Goal: Information Seeking & Learning: Learn about a topic

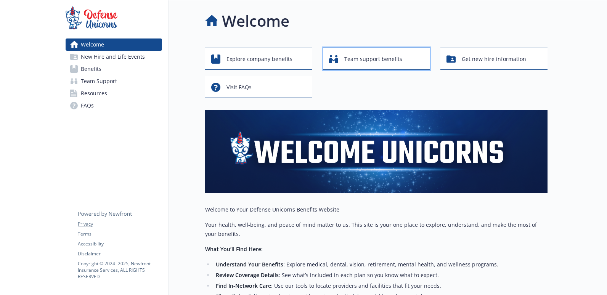
click at [352, 62] on span "Team support benefits" at bounding box center [373, 59] width 58 height 14
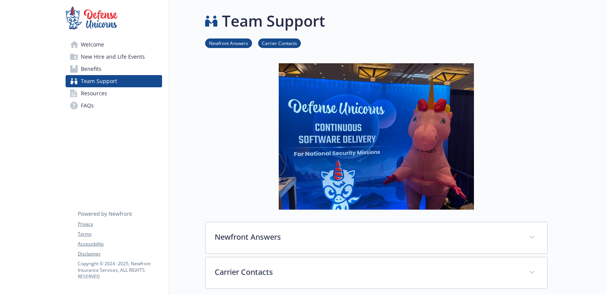
click at [127, 67] on link "Benefits" at bounding box center [114, 69] width 96 height 12
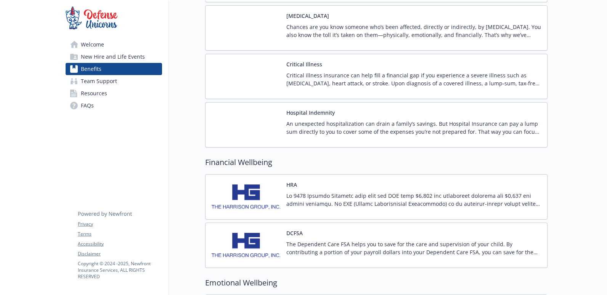
scroll to position [648, 0]
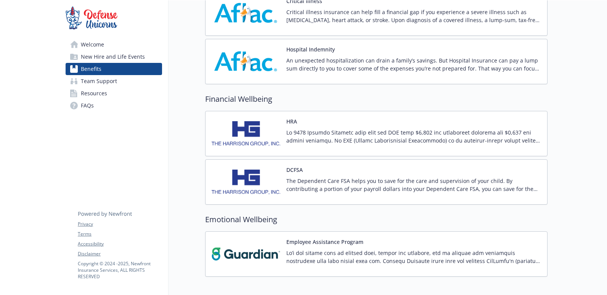
click at [347, 132] on p at bounding box center [413, 136] width 255 height 16
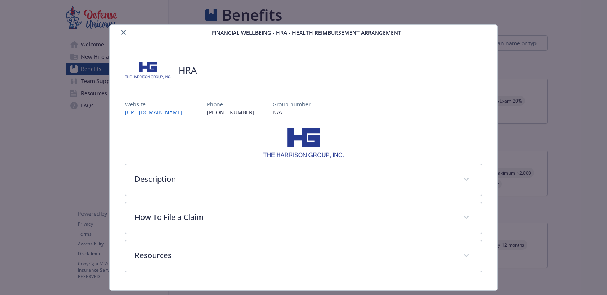
scroll to position [648, 0]
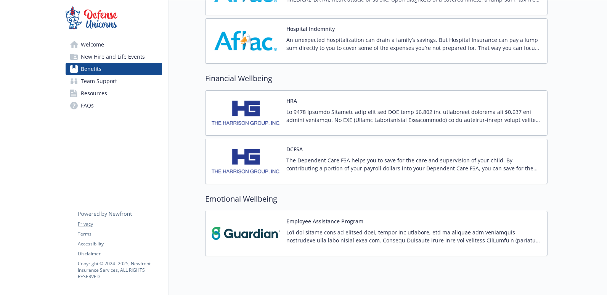
scroll to position [690, 0]
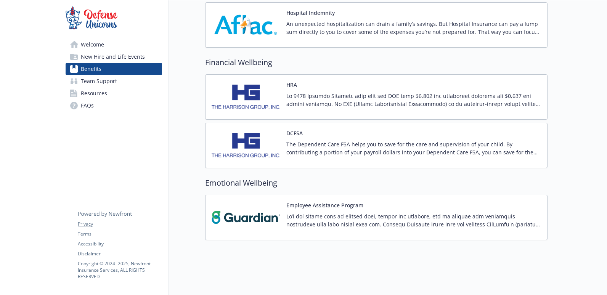
click at [343, 92] on p at bounding box center [413, 100] width 255 height 16
